Goal: Information Seeking & Learning: Learn about a topic

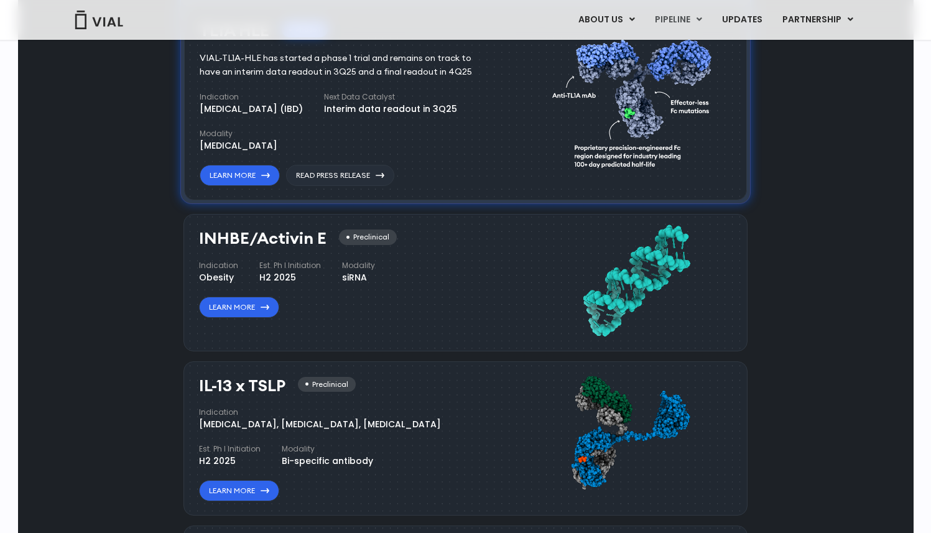
scroll to position [889, 0]
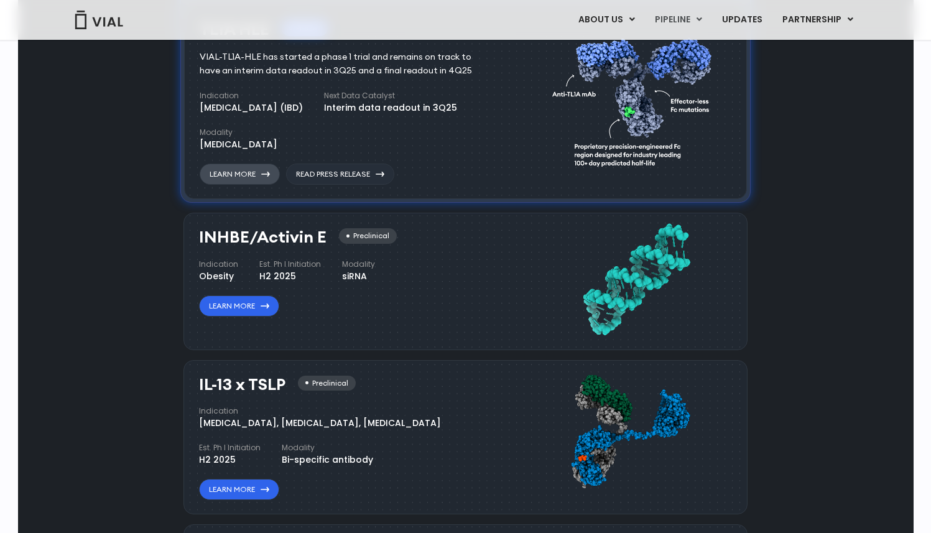
click at [242, 175] on link "Learn More" at bounding box center [240, 174] width 80 height 21
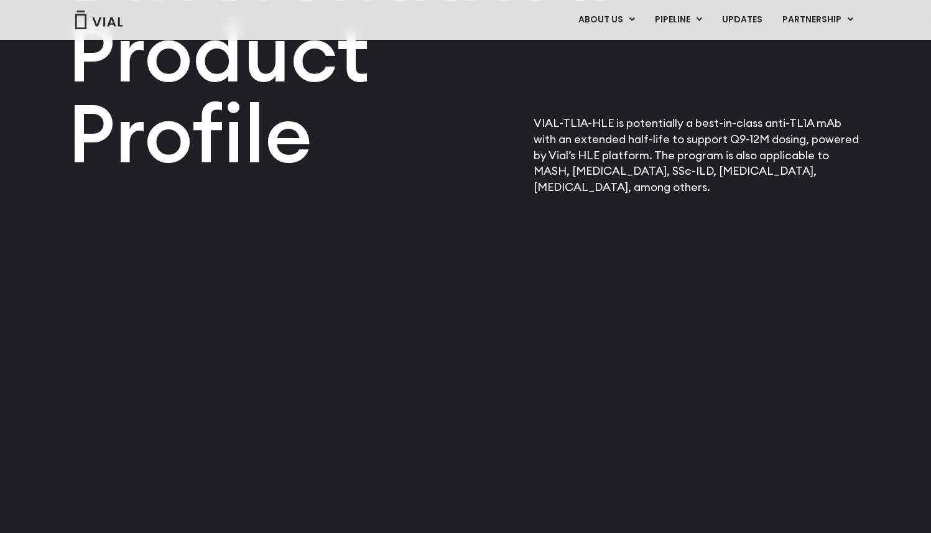
scroll to position [1503, 0]
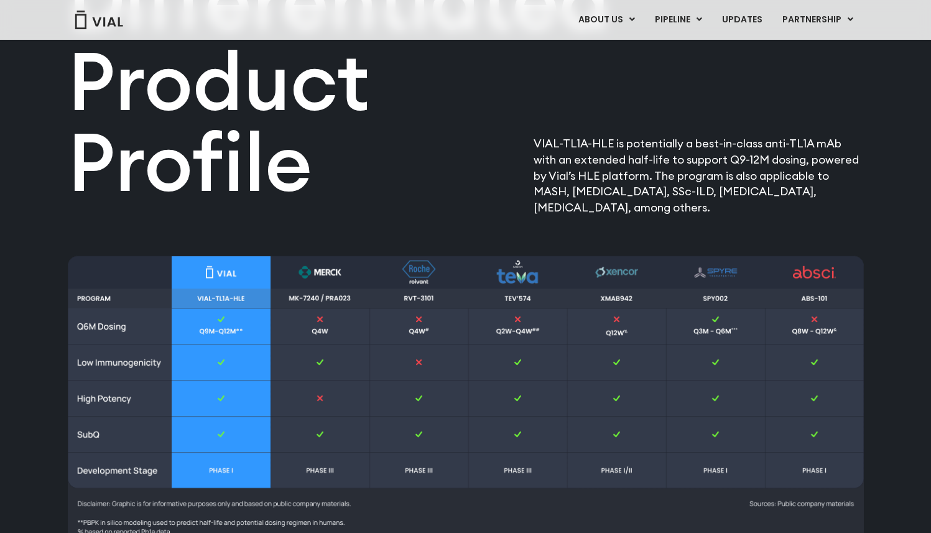
click at [686, 185] on p "VIAL-TL1A-HLE is potentially a best-in-class anti-TL1A mAb with an extended hal…" at bounding box center [698, 176] width 330 height 80
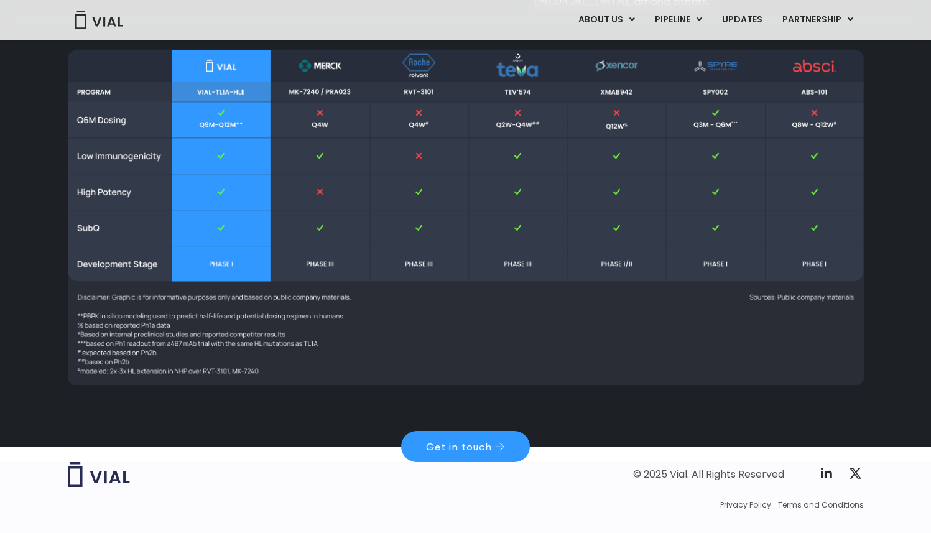
scroll to position [1737, 0]
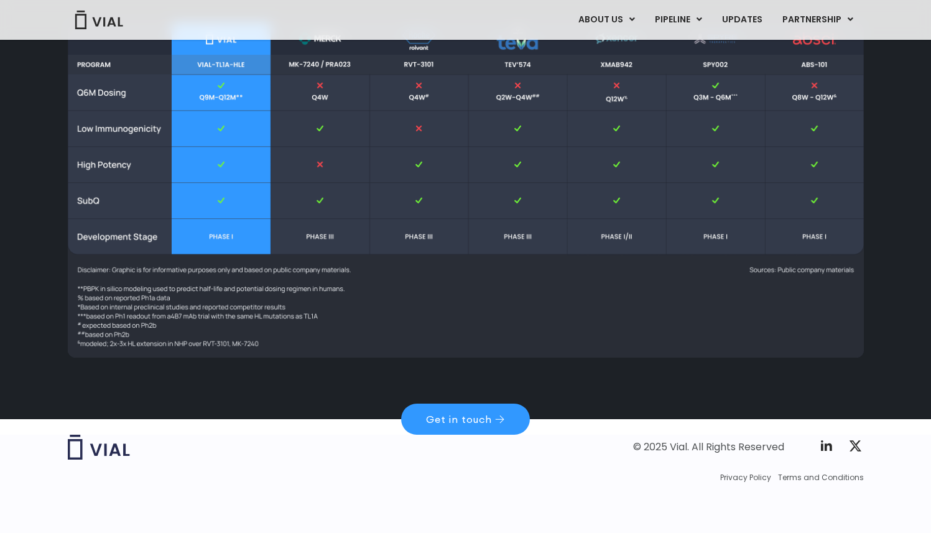
click at [592, 298] on img at bounding box center [466, 190] width 796 height 336
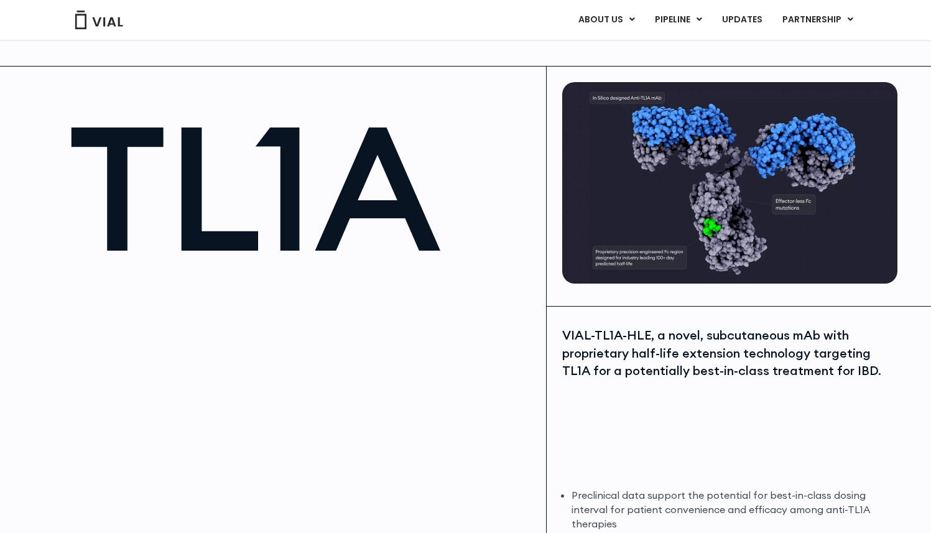
scroll to position [0, 0]
